Goal: Task Accomplishment & Management: Manage account settings

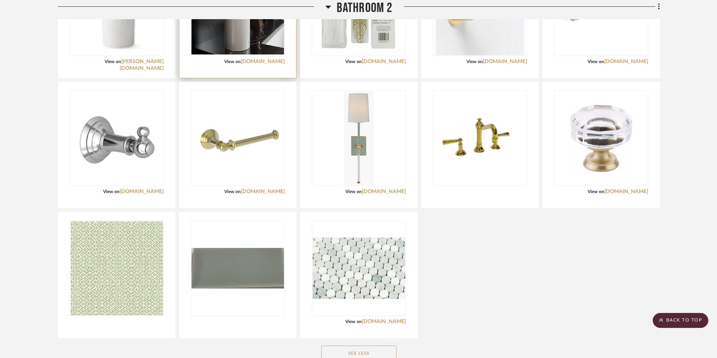
scroll to position [1354, 0]
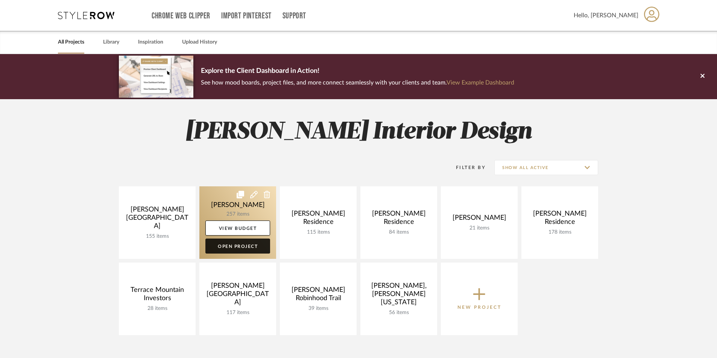
click at [234, 247] on link "Open Project" at bounding box center [237, 246] width 65 height 15
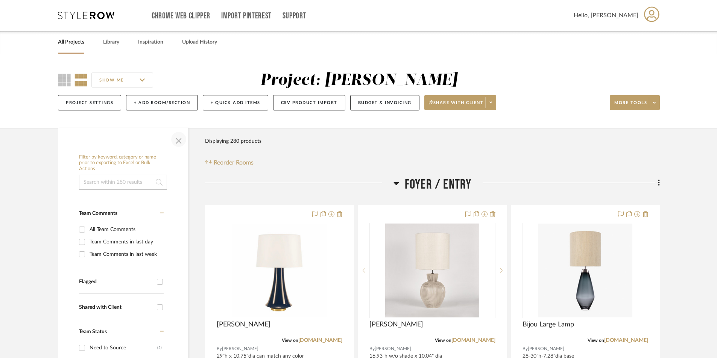
click at [179, 144] on span "button" at bounding box center [179, 140] width 18 height 18
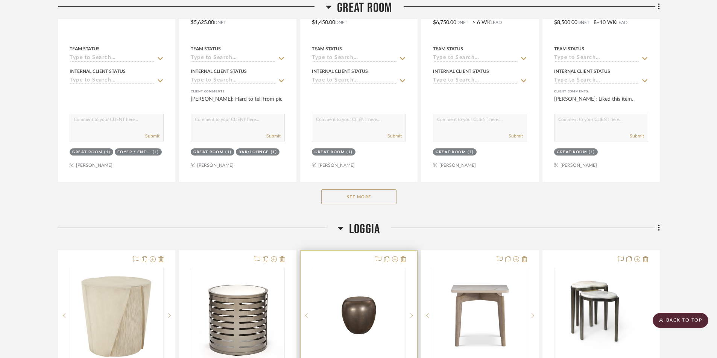
scroll to position [752, 0]
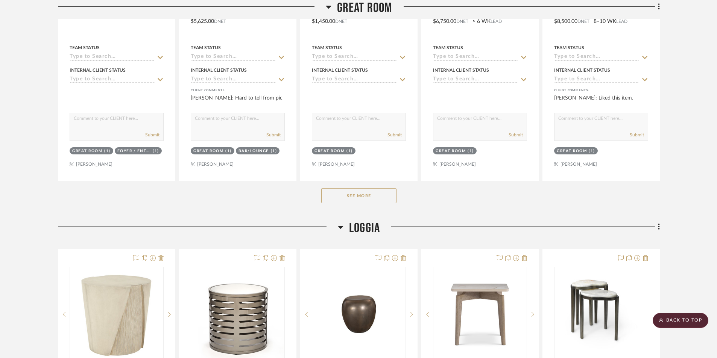
click at [342, 199] on button "See More" at bounding box center [358, 195] width 75 height 15
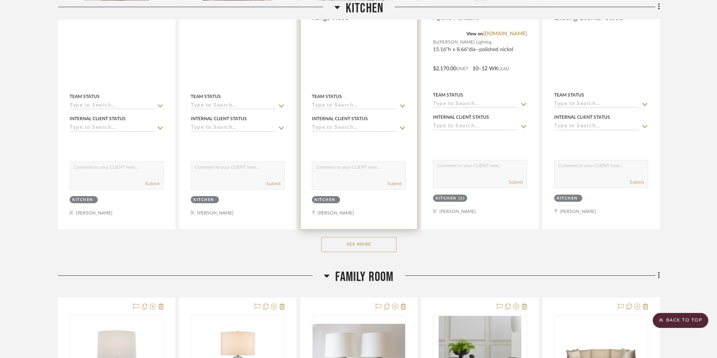
scroll to position [5115, 0]
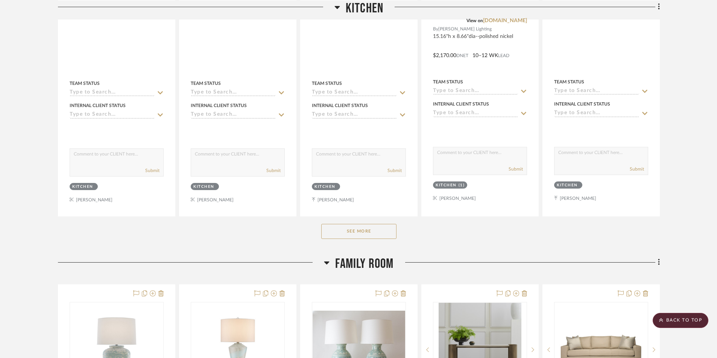
click at [362, 231] on button "See More" at bounding box center [358, 231] width 75 height 15
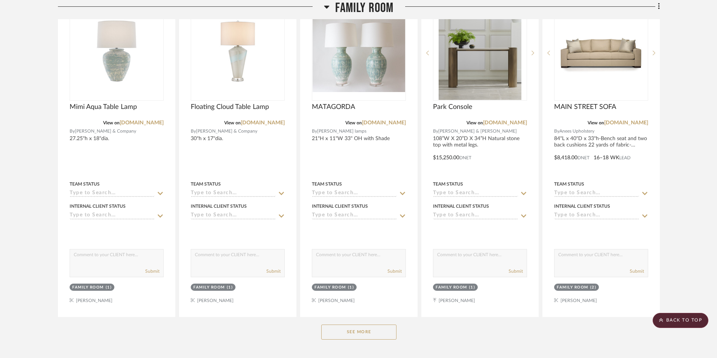
scroll to position [5867, 0]
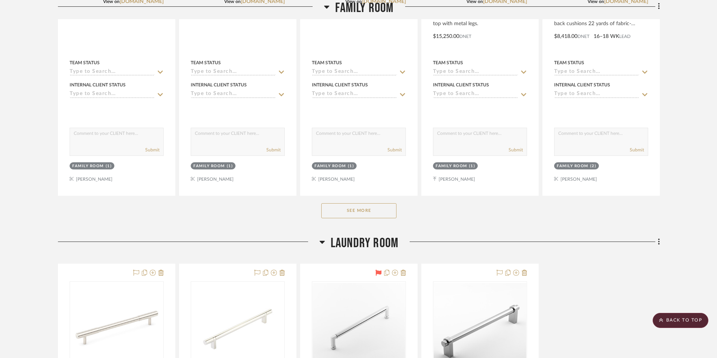
click at [363, 209] on button "See More" at bounding box center [358, 210] width 75 height 15
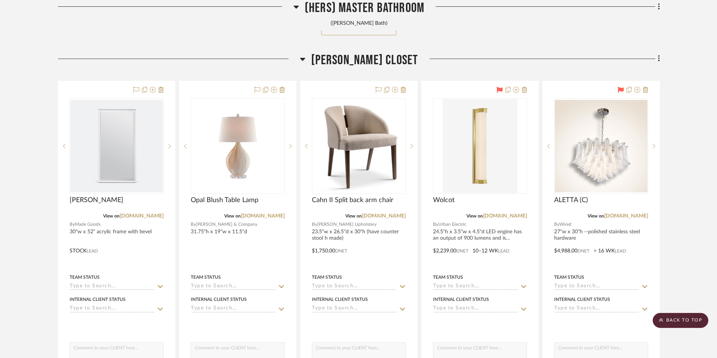
scroll to position [7974, 0]
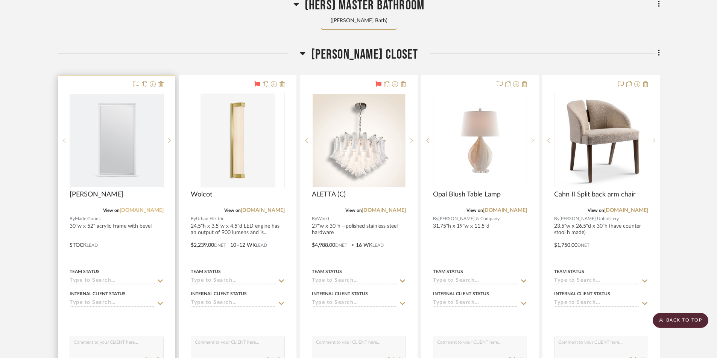
click at [139, 211] on link "[DOMAIN_NAME]" at bounding box center [142, 210] width 44 height 5
click at [135, 167] on img "0" at bounding box center [116, 140] width 93 height 93
click at [139, 169] on img "0" at bounding box center [116, 140] width 93 height 93
click at [128, 167] on img "0" at bounding box center [116, 140] width 93 height 93
click at [137, 168] on img "0" at bounding box center [116, 140] width 93 height 93
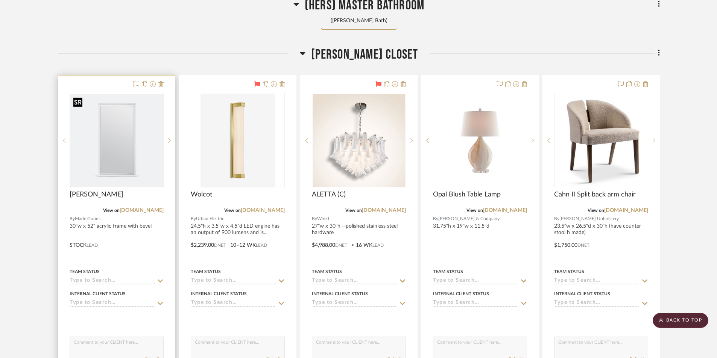
click at [143, 173] on img "0" at bounding box center [116, 140] width 93 height 93
click at [147, 180] on img "0" at bounding box center [116, 140] width 93 height 93
click at [135, 164] on img "0" at bounding box center [116, 140] width 93 height 93
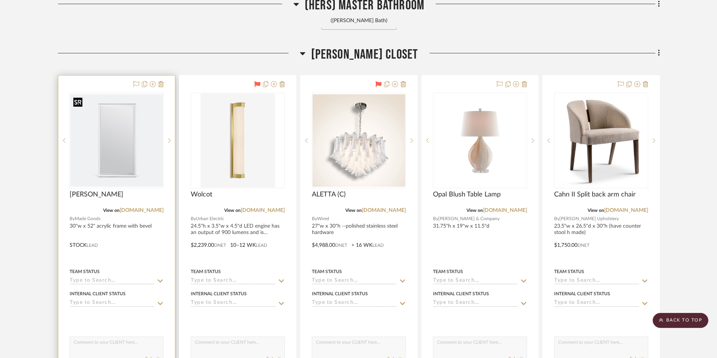
click at [135, 164] on img "0" at bounding box center [116, 140] width 93 height 93
click at [144, 166] on img "0" at bounding box center [116, 140] width 93 height 93
click at [125, 168] on img "0" at bounding box center [116, 140] width 93 height 93
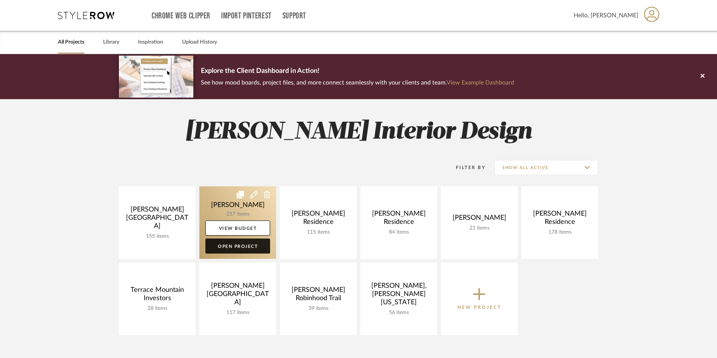
click at [225, 246] on link "Open Project" at bounding box center [237, 246] width 65 height 15
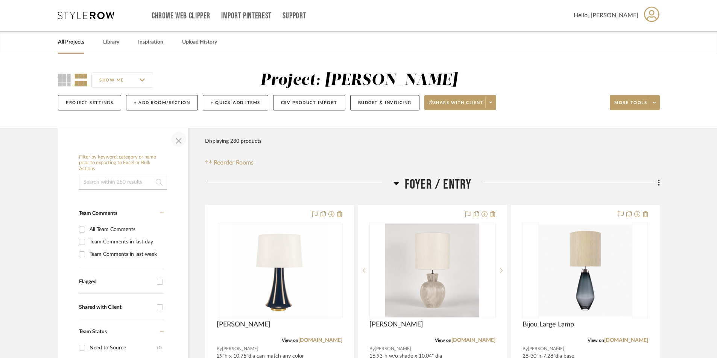
click at [179, 143] on span "button" at bounding box center [179, 140] width 18 height 18
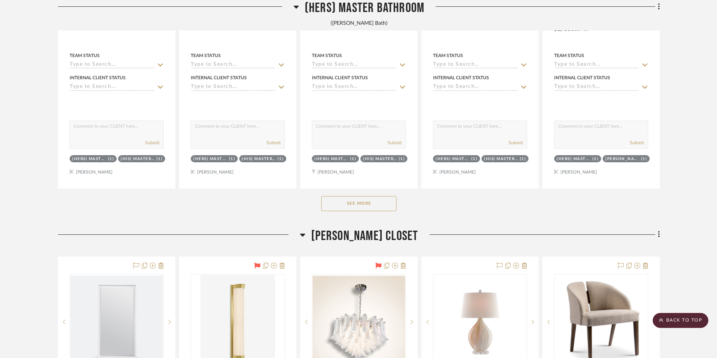
scroll to position [5642, 0]
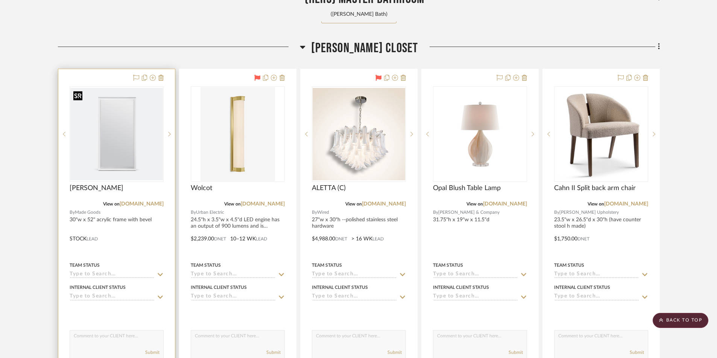
click at [0, 0] on img at bounding box center [0, 0] width 0 height 0
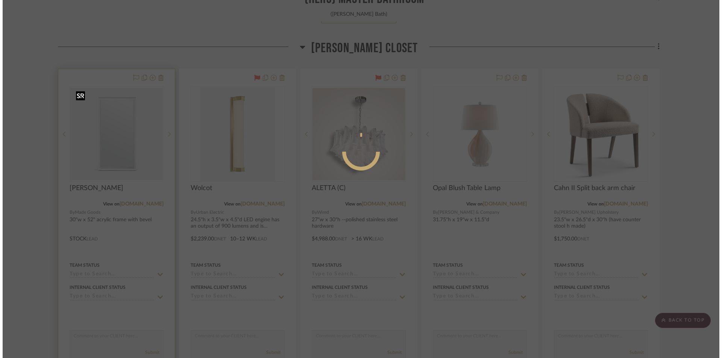
scroll to position [0, 0]
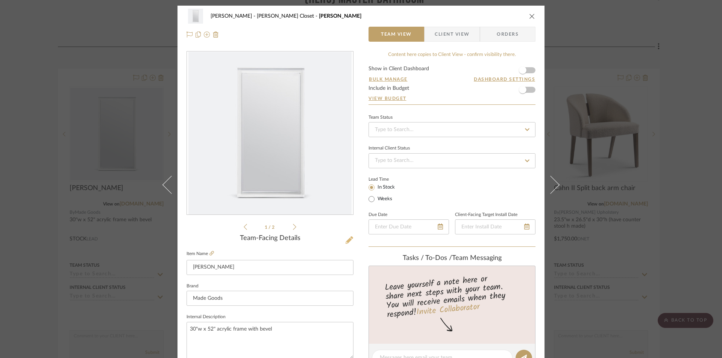
click at [346, 240] on icon at bounding box center [350, 241] width 8 height 8
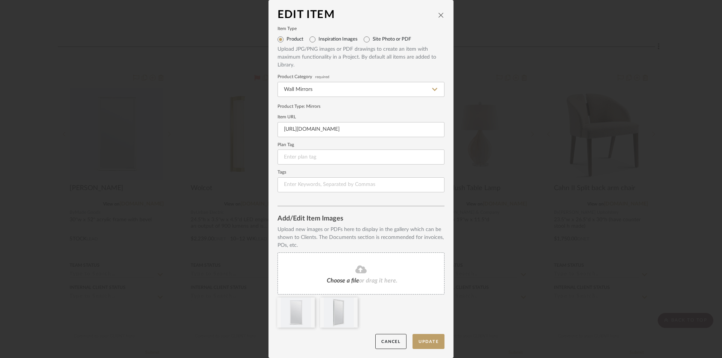
click at [334, 274] on fa-icon at bounding box center [361, 270] width 68 height 10
click at [401, 272] on div "Choose a file or drag it here." at bounding box center [361, 274] width 167 height 42
click at [425, 340] on button "Update" at bounding box center [429, 341] width 32 height 15
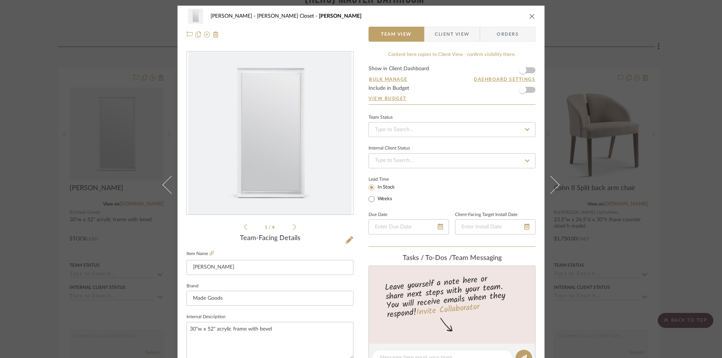
click at [293, 230] on icon at bounding box center [294, 227] width 3 height 7
click at [293, 229] on icon at bounding box center [294, 227] width 3 height 7
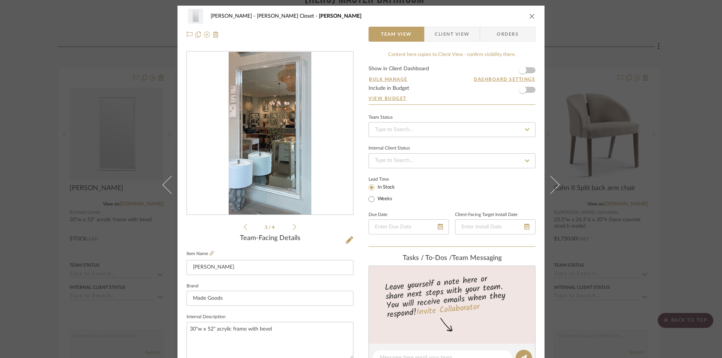
click at [293, 229] on icon at bounding box center [294, 227] width 3 height 7
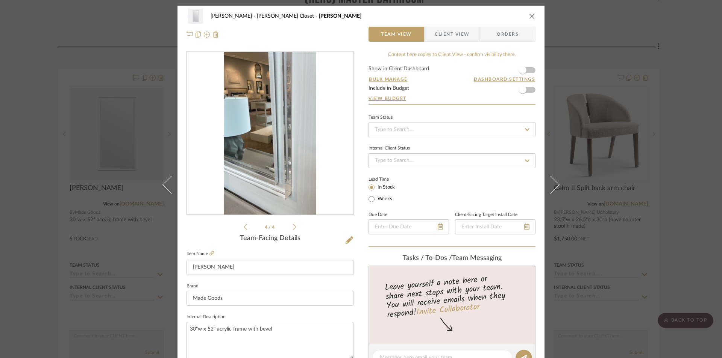
click at [245, 232] on div "4 / 4 Team-Facing Details Item Name Julian Brand Made Goods Internal Descriptio…" at bounding box center [270, 360] width 167 height 619
click at [244, 232] on div "4 / 4 Team-Facing Details Item Name Julian Brand Made Goods Internal Descriptio…" at bounding box center [270, 360] width 167 height 619
click at [244, 228] on icon at bounding box center [245, 227] width 3 height 6
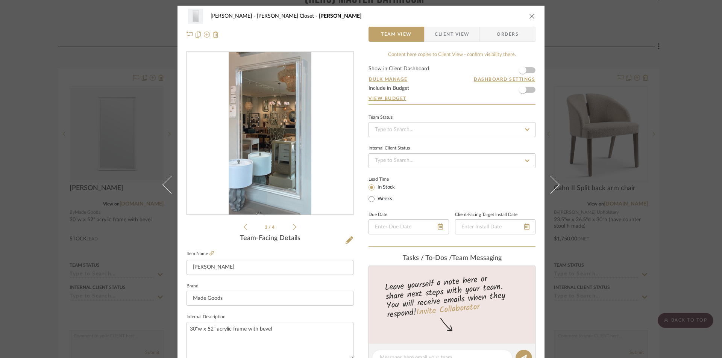
click at [244, 228] on icon at bounding box center [245, 227] width 3 height 7
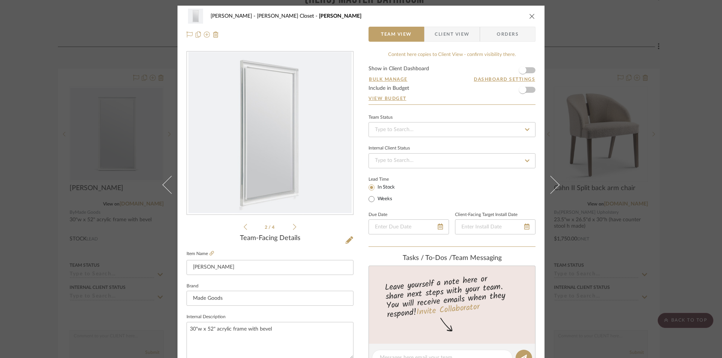
click at [244, 228] on icon at bounding box center [245, 227] width 3 height 7
click at [346, 241] on icon at bounding box center [350, 241] width 8 height 8
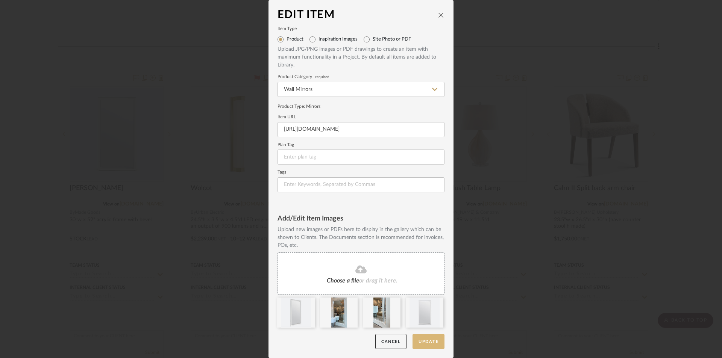
click at [431, 339] on button "Update" at bounding box center [429, 341] width 32 height 15
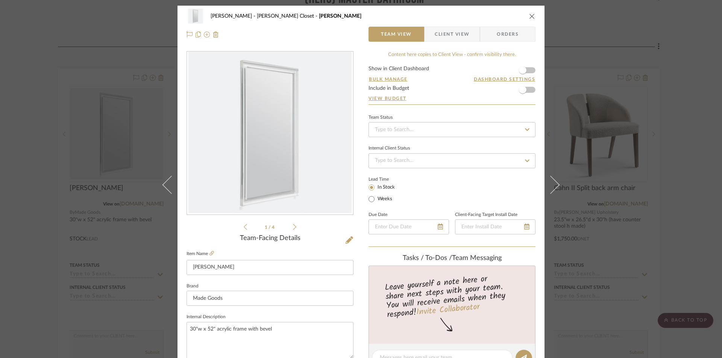
click at [529, 16] on icon "close" at bounding box center [532, 16] width 6 height 6
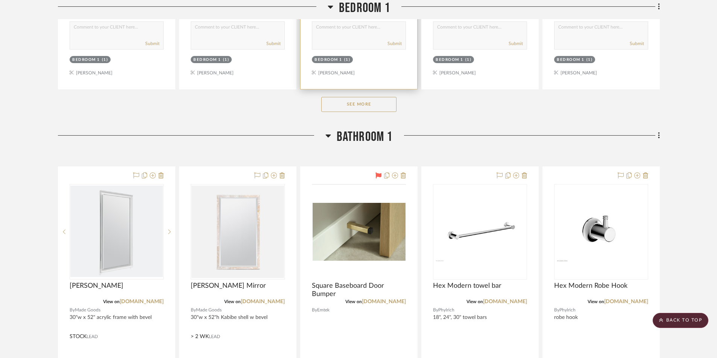
scroll to position [6356, 0]
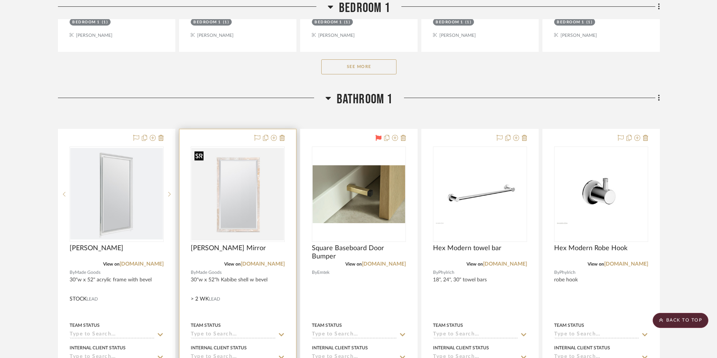
click at [252, 225] on img "0" at bounding box center [237, 194] width 93 height 93
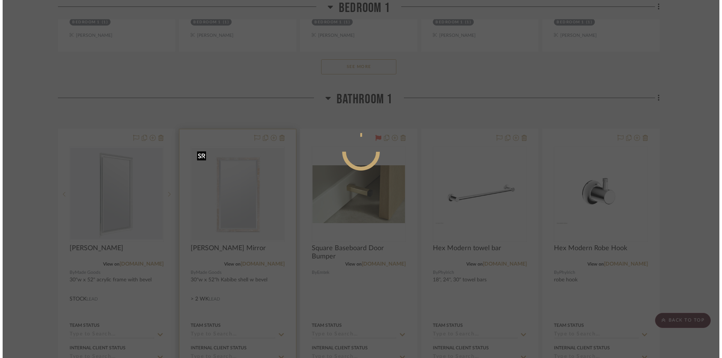
scroll to position [0, 0]
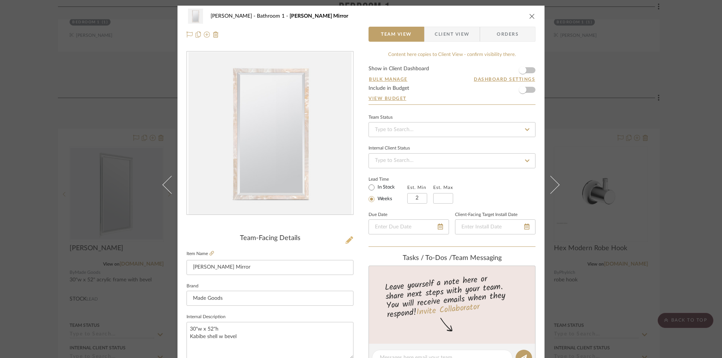
click at [346, 241] on icon at bounding box center [350, 241] width 8 height 8
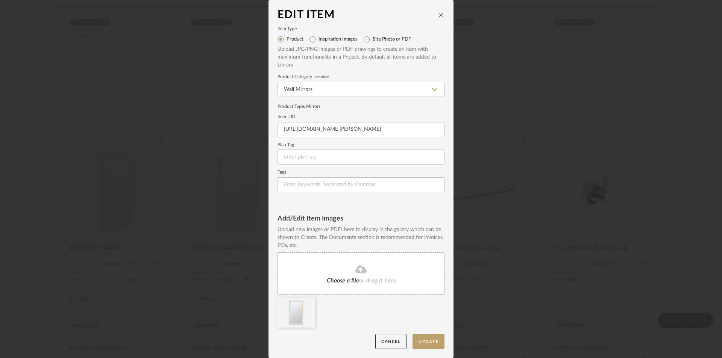
click at [341, 269] on fa-icon at bounding box center [361, 270] width 68 height 10
click at [340, 275] on fa-icon at bounding box center [361, 270] width 68 height 10
click at [425, 342] on button "Update" at bounding box center [429, 341] width 32 height 15
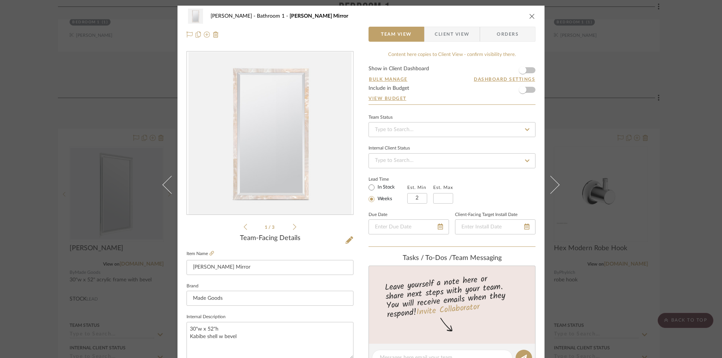
click at [529, 18] on icon "close" at bounding box center [532, 16] width 6 height 6
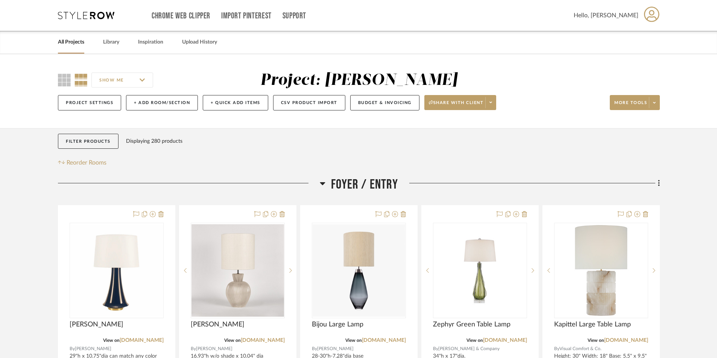
click at [80, 43] on link "All Projects" at bounding box center [71, 42] width 26 height 10
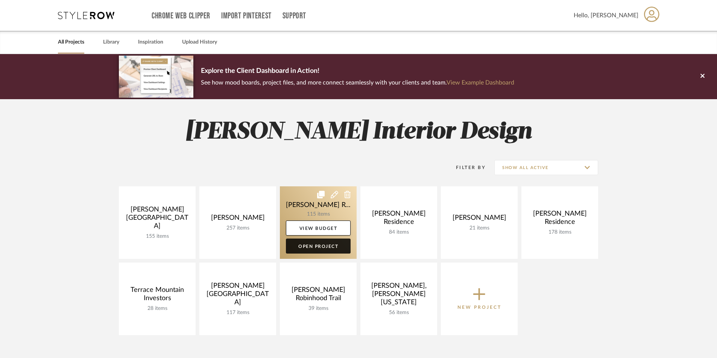
click at [298, 249] on link "Open Project" at bounding box center [318, 246] width 65 height 15
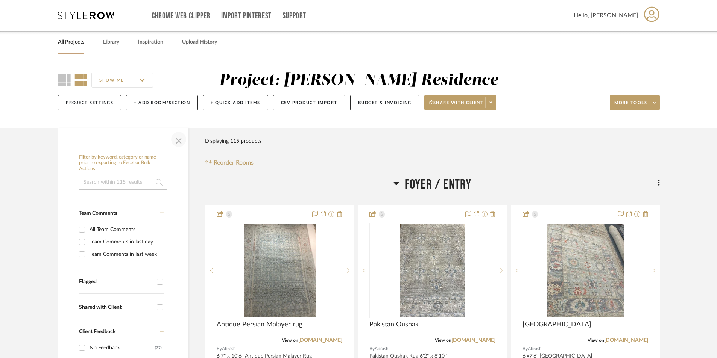
click at [174, 141] on span "button" at bounding box center [179, 140] width 18 height 18
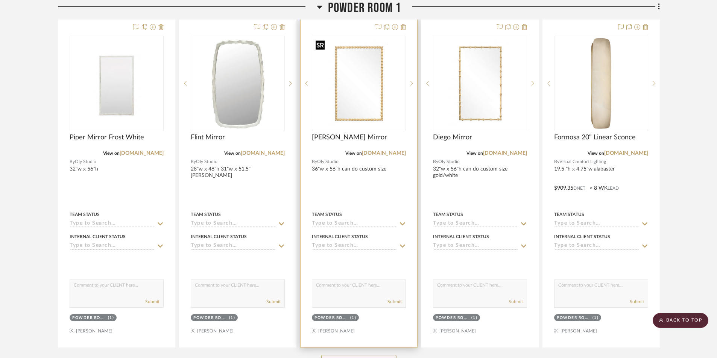
scroll to position [1016, 0]
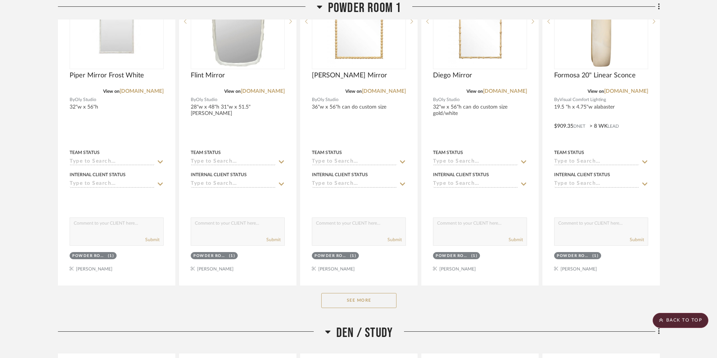
click at [363, 301] on button "See More" at bounding box center [358, 300] width 75 height 15
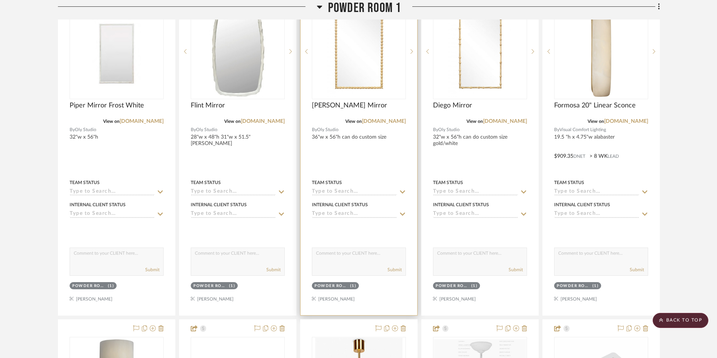
scroll to position [940, 0]
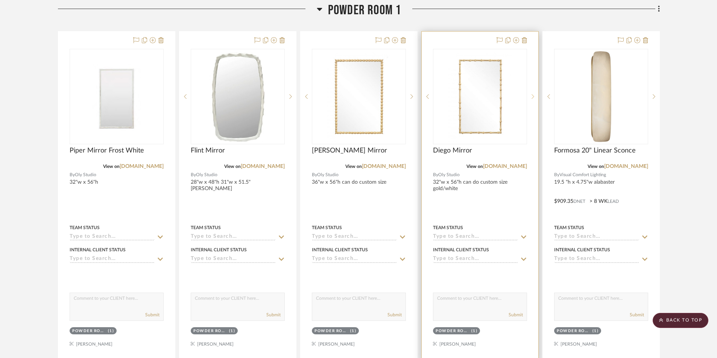
click at [532, 94] on icon at bounding box center [532, 96] width 3 height 5
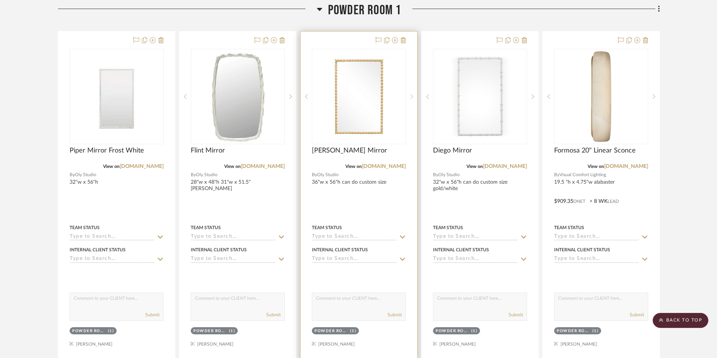
click at [411, 97] on icon at bounding box center [411, 96] width 3 height 5
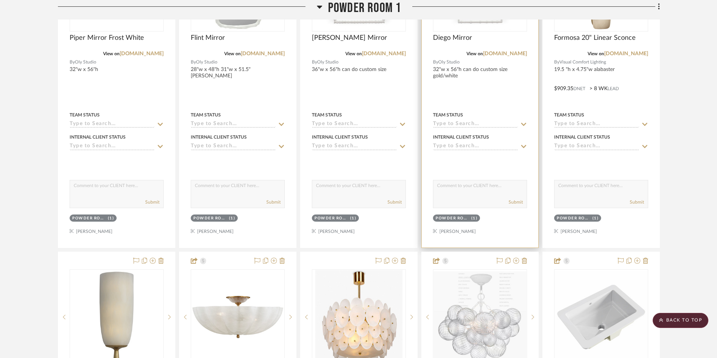
scroll to position [903, 0]
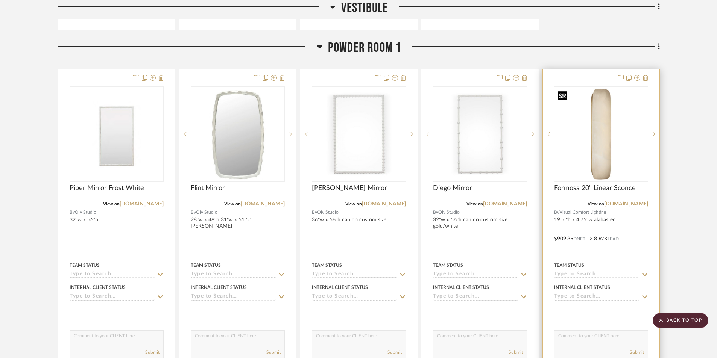
click at [617, 168] on img "0" at bounding box center [601, 134] width 93 height 93
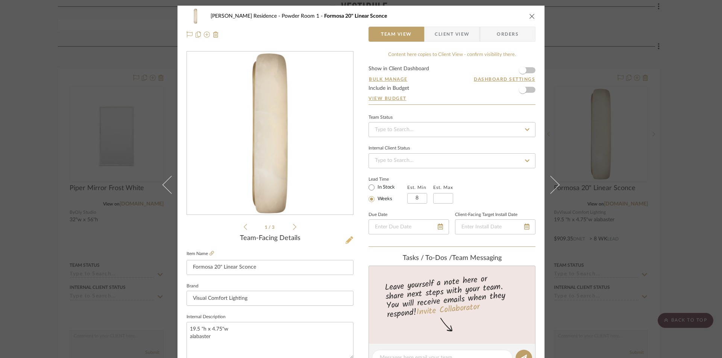
click at [347, 240] on icon at bounding box center [350, 241] width 8 height 8
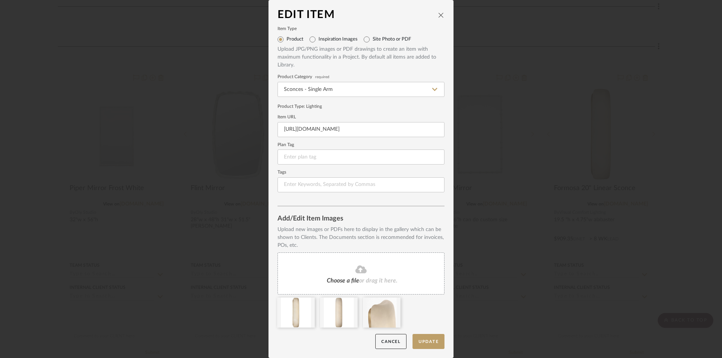
click at [335, 272] on fa-icon at bounding box center [361, 270] width 68 height 10
click at [423, 341] on button "Update" at bounding box center [429, 341] width 32 height 15
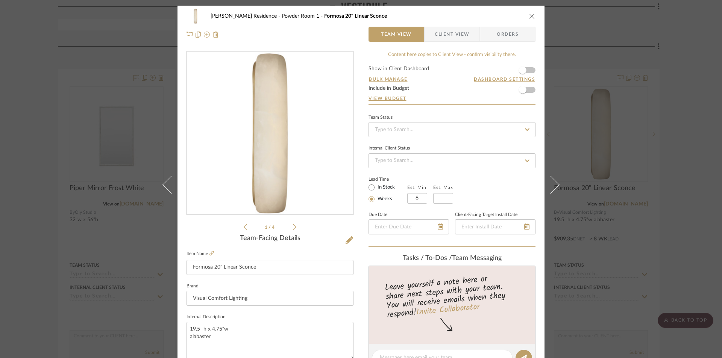
click at [531, 15] on icon "close" at bounding box center [532, 16] width 6 height 6
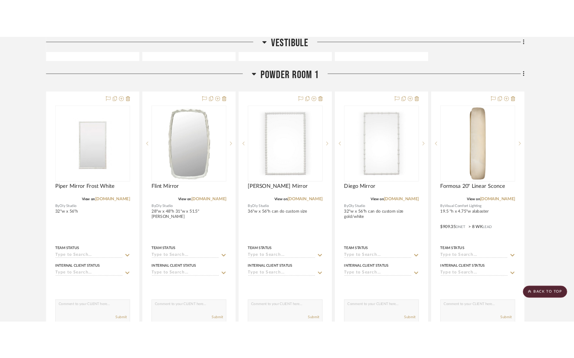
scroll to position [903, 0]
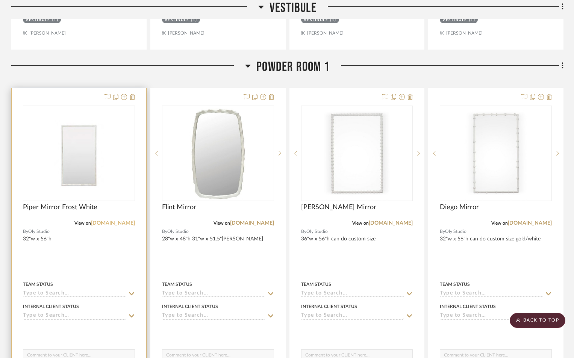
click at [109, 221] on link "olystudio.com" at bounding box center [113, 223] width 44 height 5
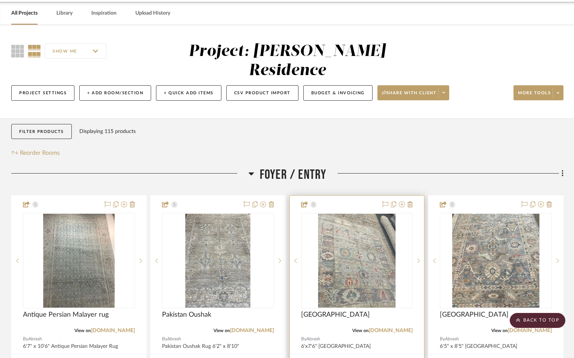
scroll to position [0, 0]
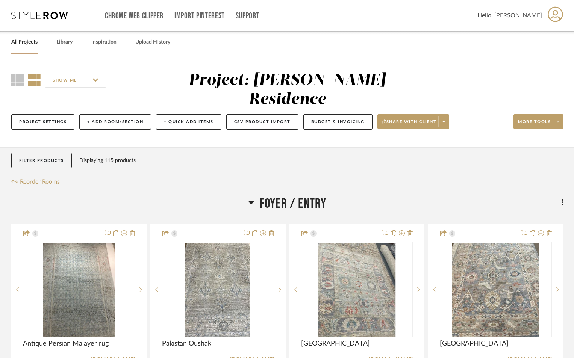
click at [34, 44] on link "All Projects" at bounding box center [24, 42] width 26 height 10
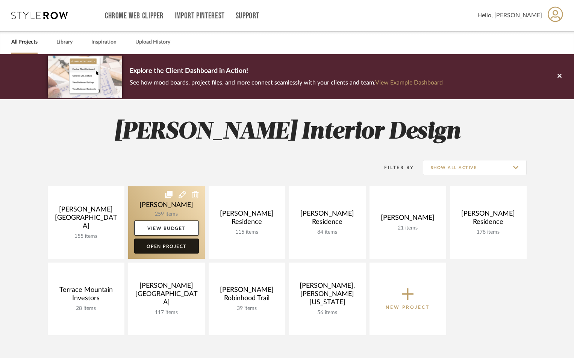
click at [182, 248] on link "Open Project" at bounding box center [166, 246] width 65 height 15
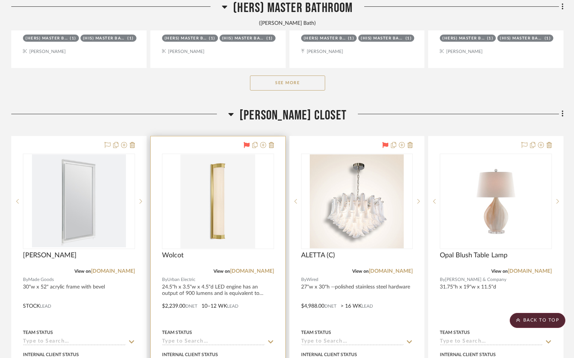
scroll to position [5567, 0]
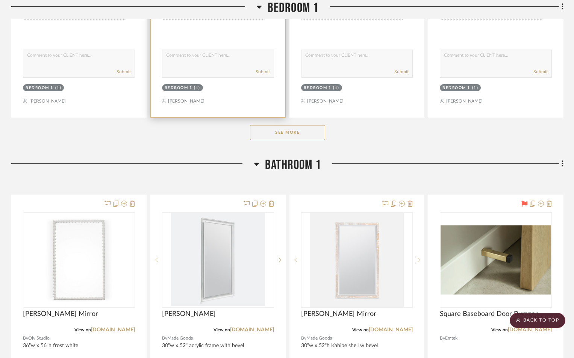
scroll to position [6356, 0]
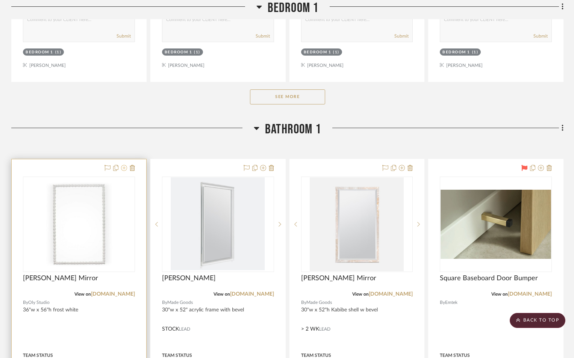
click at [125, 168] on icon at bounding box center [124, 168] width 6 height 6
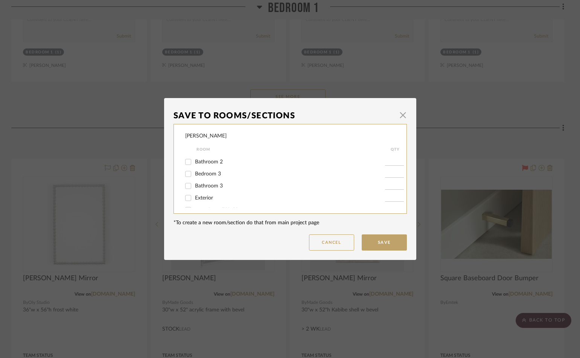
scroll to position [226, 0]
click at [186, 199] on input "Bathroom 3" at bounding box center [188, 199] width 12 height 12
checkbox input "true"
type input "1"
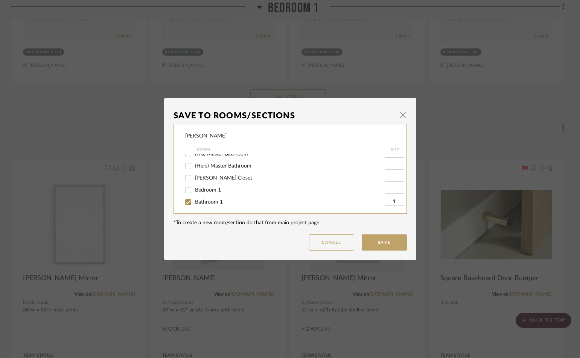
click at [186, 200] on input "Bathroom 1" at bounding box center [188, 202] width 12 height 12
checkbox input "false"
click at [372, 243] on button "Save" at bounding box center [383, 243] width 45 height 16
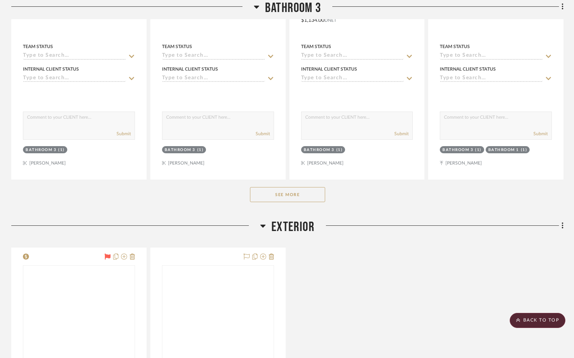
scroll to position [9027, 0]
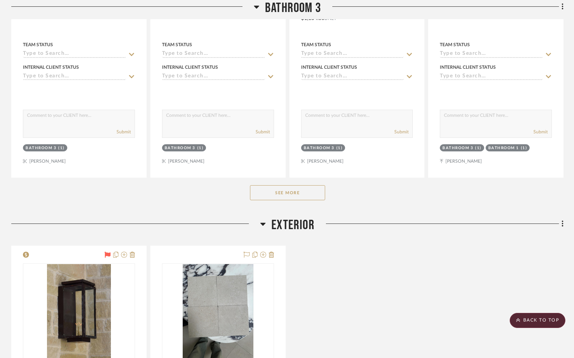
click at [300, 195] on button "See More" at bounding box center [287, 192] width 75 height 15
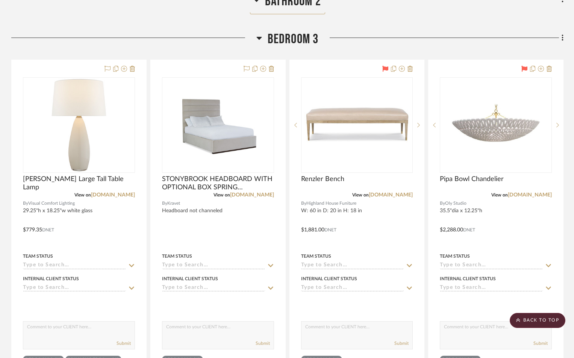
scroll to position [8350, 0]
